Goal: Entertainment & Leisure: Consume media (video, audio)

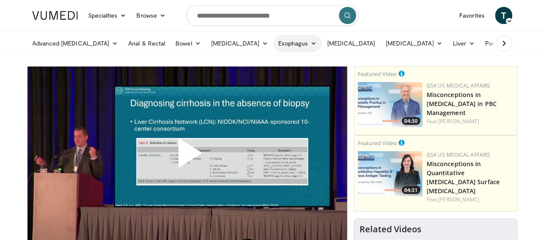
click at [273, 39] on link "Esophagus" at bounding box center [297, 43] width 49 height 17
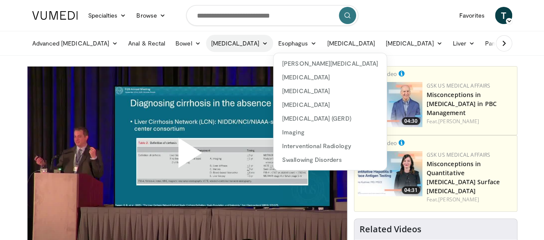
click at [213, 43] on link "[MEDICAL_DATA]" at bounding box center [239, 43] width 67 height 17
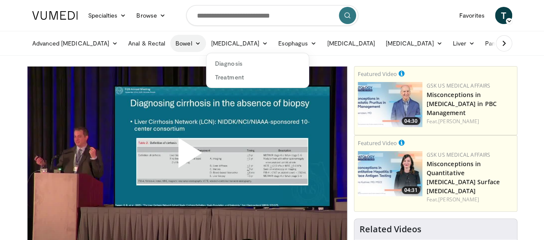
click at [194, 42] on icon at bounding box center [197, 43] width 6 height 6
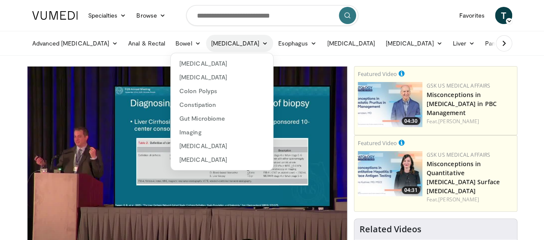
click at [262, 41] on icon at bounding box center [265, 43] width 6 height 6
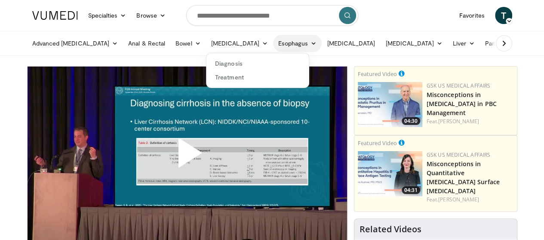
click at [273, 42] on link "Esophagus" at bounding box center [297, 43] width 49 height 17
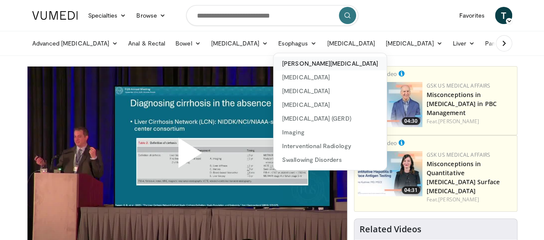
click at [273, 64] on link "[PERSON_NAME][MEDICAL_DATA]" at bounding box center [329, 64] width 113 height 14
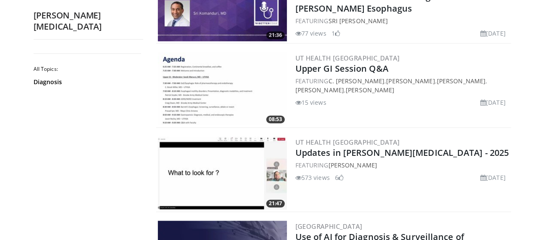
scroll to position [387, 0]
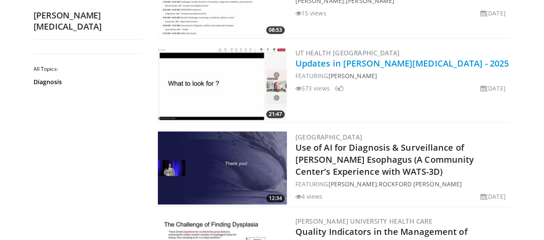
click at [400, 61] on link "Updates in [PERSON_NAME][MEDICAL_DATA] - 2025" at bounding box center [402, 64] width 214 height 12
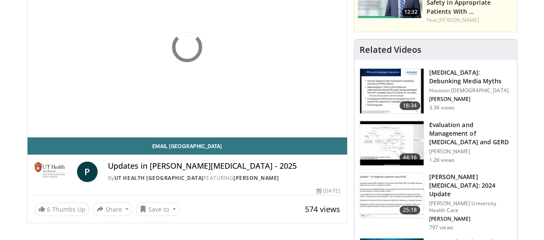
scroll to position [129, 0]
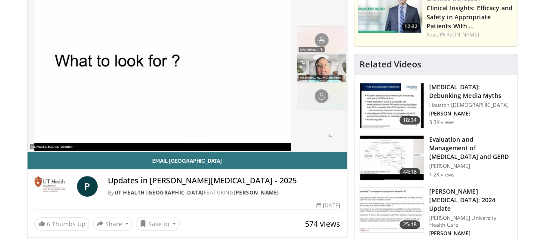
scroll to position [43, 0]
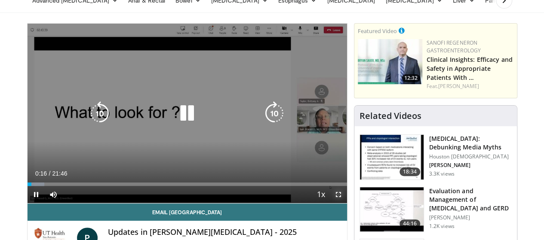
drag, startPoint x: 347, startPoint y: 212, endPoint x: 347, endPoint y: 264, distance: 52.0
click at [347, 203] on span "Video Player" at bounding box center [338, 194] width 17 height 17
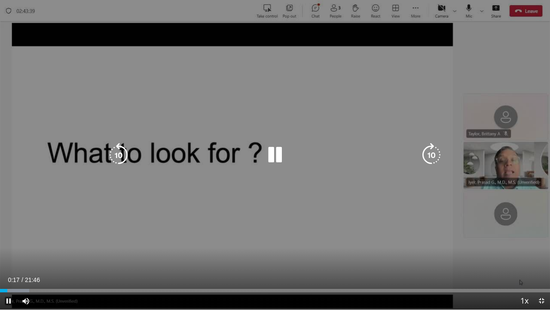
click at [355, 220] on div "10 seconds Tap to unmute" at bounding box center [275, 154] width 550 height 309
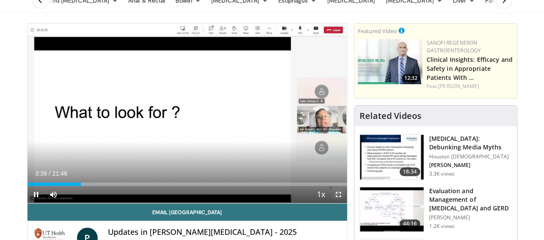
click at [347, 203] on span "Video Player" at bounding box center [338, 194] width 17 height 17
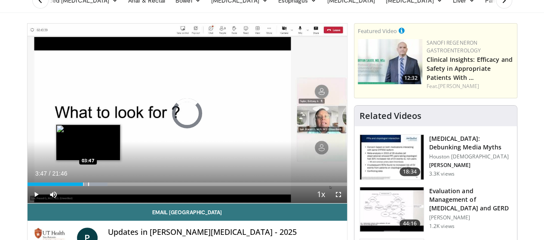
click at [88, 186] on div "Progress Bar" at bounding box center [88, 184] width 1 height 3
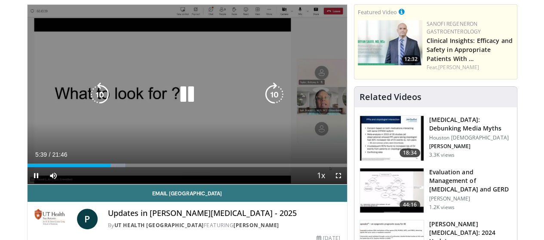
scroll to position [59, 0]
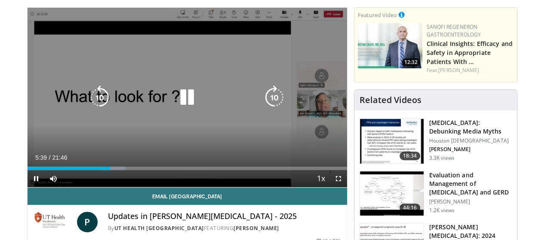
click at [175, 109] on icon "Video Player" at bounding box center [187, 98] width 24 height 24
click at [182, 104] on icon "Video Player" at bounding box center [187, 98] width 24 height 24
click at [149, 93] on div "10 seconds Tap to unmute" at bounding box center [187, 98] width 319 height 180
